Goal: Task Accomplishment & Management: Complete application form

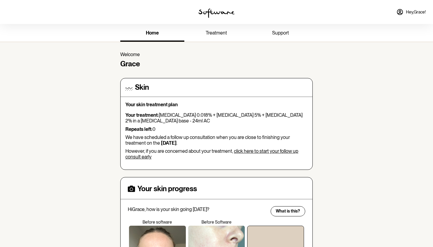
click at [213, 37] on link "treatment" at bounding box center [216, 33] width 64 height 17
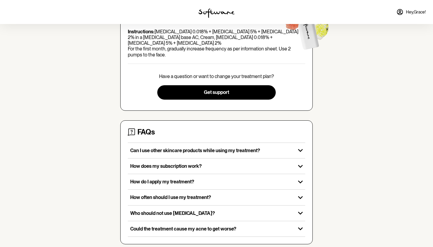
scroll to position [87, 0]
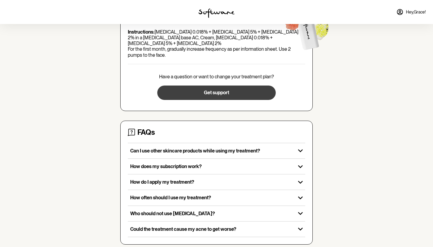
click at [199, 86] on button "Get support" at bounding box center [216, 93] width 118 height 14
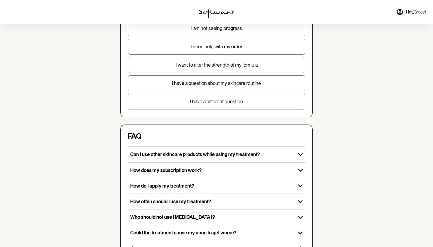
scroll to position [90, 0]
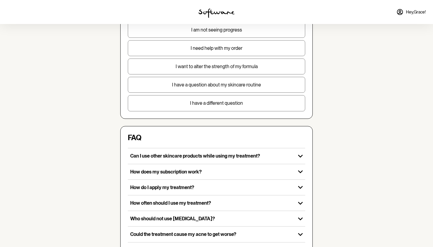
click at [254, 84] on p "I have a question about my skincare routine" at bounding box center [216, 85] width 177 height 6
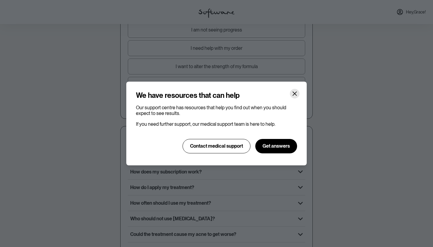
click at [297, 93] on button "Close" at bounding box center [295, 94] width 10 height 10
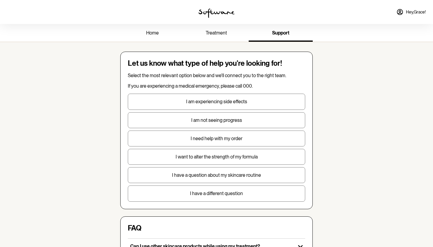
scroll to position [0, 0]
click at [243, 174] on p "I have a question about my skincare routine" at bounding box center [216, 175] width 177 height 6
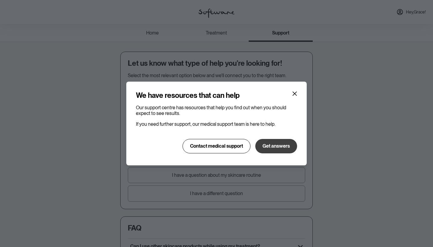
click at [281, 144] on span "Get answers" at bounding box center [275, 146] width 27 height 6
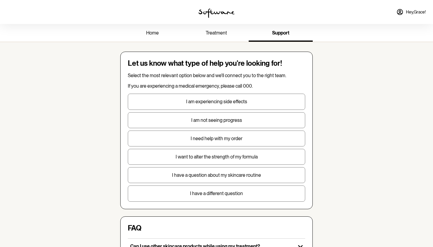
click at [216, 38] on link "treatment" at bounding box center [216, 33] width 64 height 17
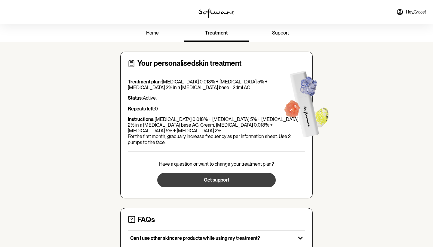
click at [212, 177] on span "Get support" at bounding box center [216, 180] width 25 height 6
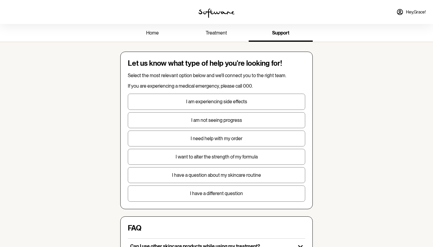
click at [217, 196] on p "I have a different question" at bounding box center [216, 194] width 177 height 6
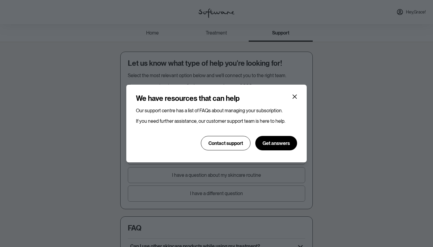
drag, startPoint x: 230, startPoint y: 144, endPoint x: 402, endPoint y: 155, distance: 172.4
click at [230, 144] on span "Contact support" at bounding box center [225, 144] width 35 height 6
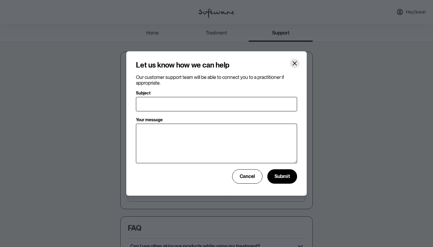
click at [297, 64] on button "Close" at bounding box center [295, 64] width 10 height 10
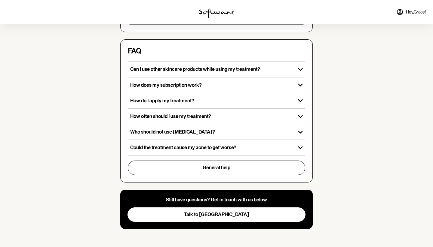
scroll to position [177, 0]
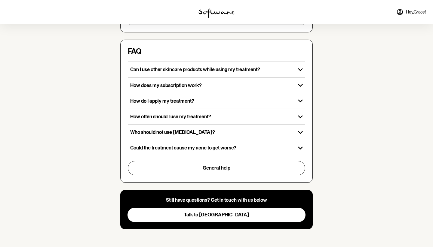
click at [218, 214] on span "Talk to [GEOGRAPHIC_DATA]" at bounding box center [216, 215] width 65 height 6
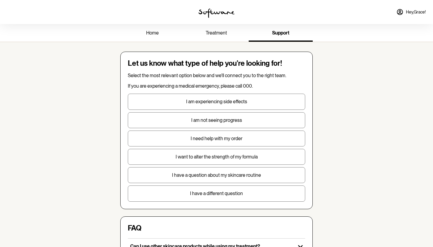
scroll to position [0, 0]
drag, startPoint x: 213, startPoint y: 35, endPoint x: 205, endPoint y: 36, distance: 7.9
click at [213, 35] on span "treatment" at bounding box center [215, 33] width 21 height 6
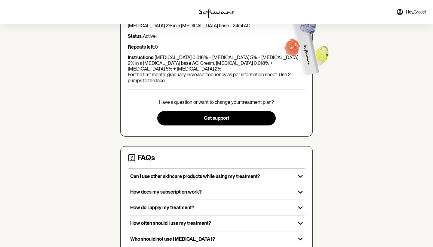
scroll to position [32, 0]
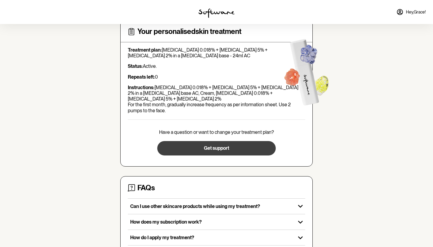
click at [236, 141] on button "Get support" at bounding box center [216, 148] width 118 height 14
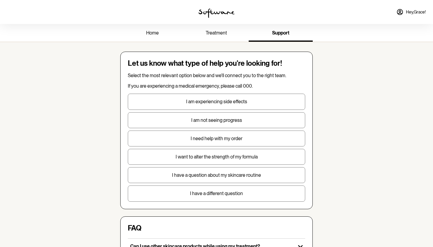
drag, startPoint x: 220, startPoint y: 160, endPoint x: 226, endPoint y: 160, distance: 5.4
click at [226, 160] on button "I want to alter the strength of my formula" at bounding box center [216, 157] width 177 height 16
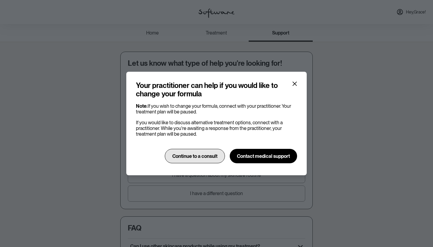
click at [212, 159] on span "Continue to a consult" at bounding box center [194, 156] width 45 height 6
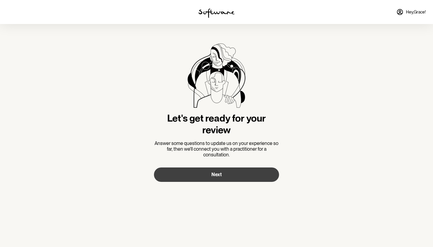
click at [214, 176] on span "Next" at bounding box center [216, 175] width 10 height 6
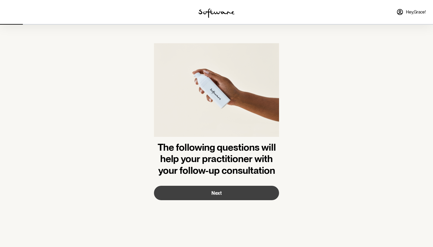
click at [227, 197] on button "Next" at bounding box center [216, 193] width 125 height 14
